Goal: Information Seeking & Learning: Check status

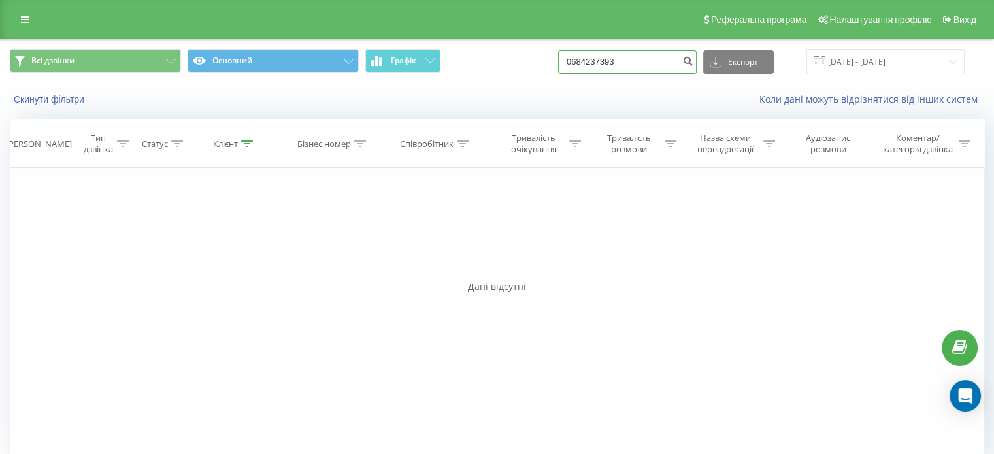
drag, startPoint x: 654, startPoint y: 67, endPoint x: 506, endPoint y: 75, distance: 148.5
click at [506, 75] on div "Всі дзвінки Основний Графік 0684237393 Експорт .csv .xls .xlsx [DATE] - [DATE]" at bounding box center [497, 62] width 993 height 44
paste input "80634772410"
click at [587, 59] on input "80634772410" at bounding box center [627, 62] width 139 height 24
type input "0634772410"
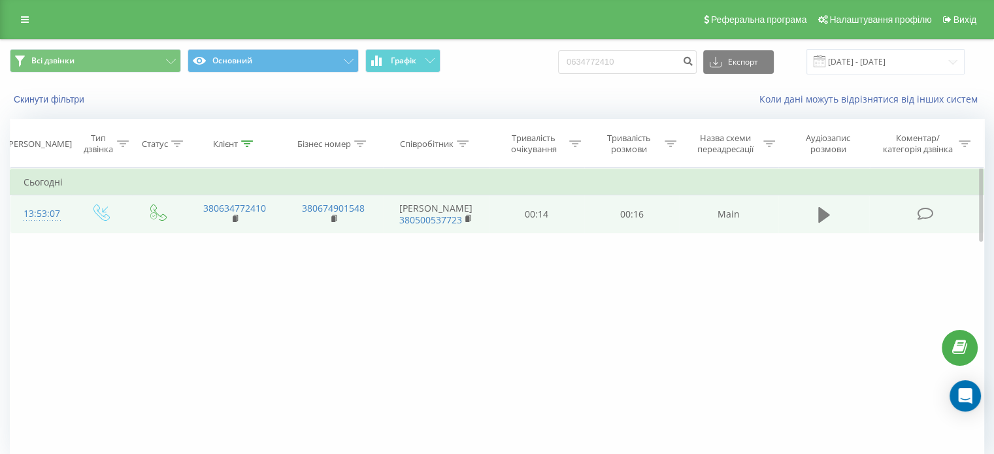
click at [819, 221] on icon at bounding box center [824, 215] width 12 height 16
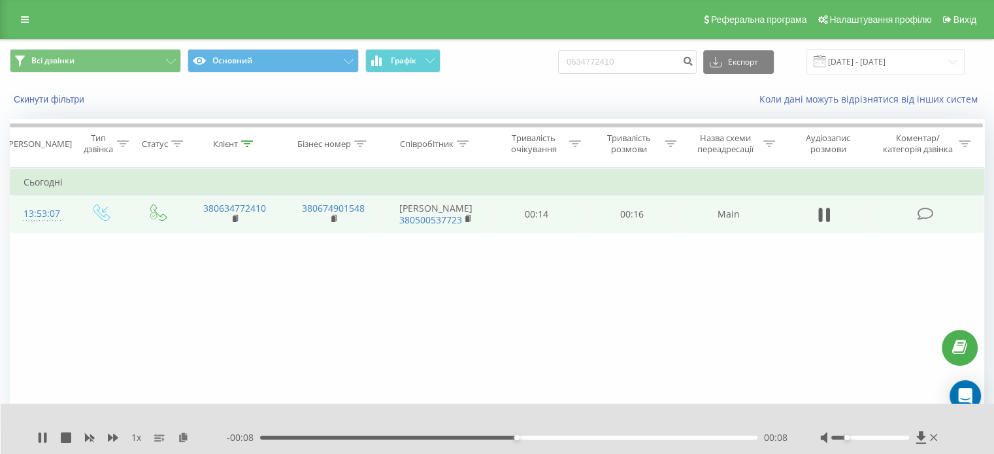
drag, startPoint x: 872, startPoint y: 438, endPoint x: 849, endPoint y: 437, distance: 22.3
click at [849, 437] on div at bounding box center [870, 438] width 78 height 4
click at [41, 439] on icon at bounding box center [42, 438] width 10 height 10
drag, startPoint x: 640, startPoint y: 63, endPoint x: 467, endPoint y: 87, distance: 175.5
click at [467, 87] on div "Всі дзвінки Основний Графік 0634772410 Експорт .csv .xls .xlsx 19.05.2025 - 19.…" at bounding box center [497, 77] width 993 height 75
